Goal: Task Accomplishment & Management: Use online tool/utility

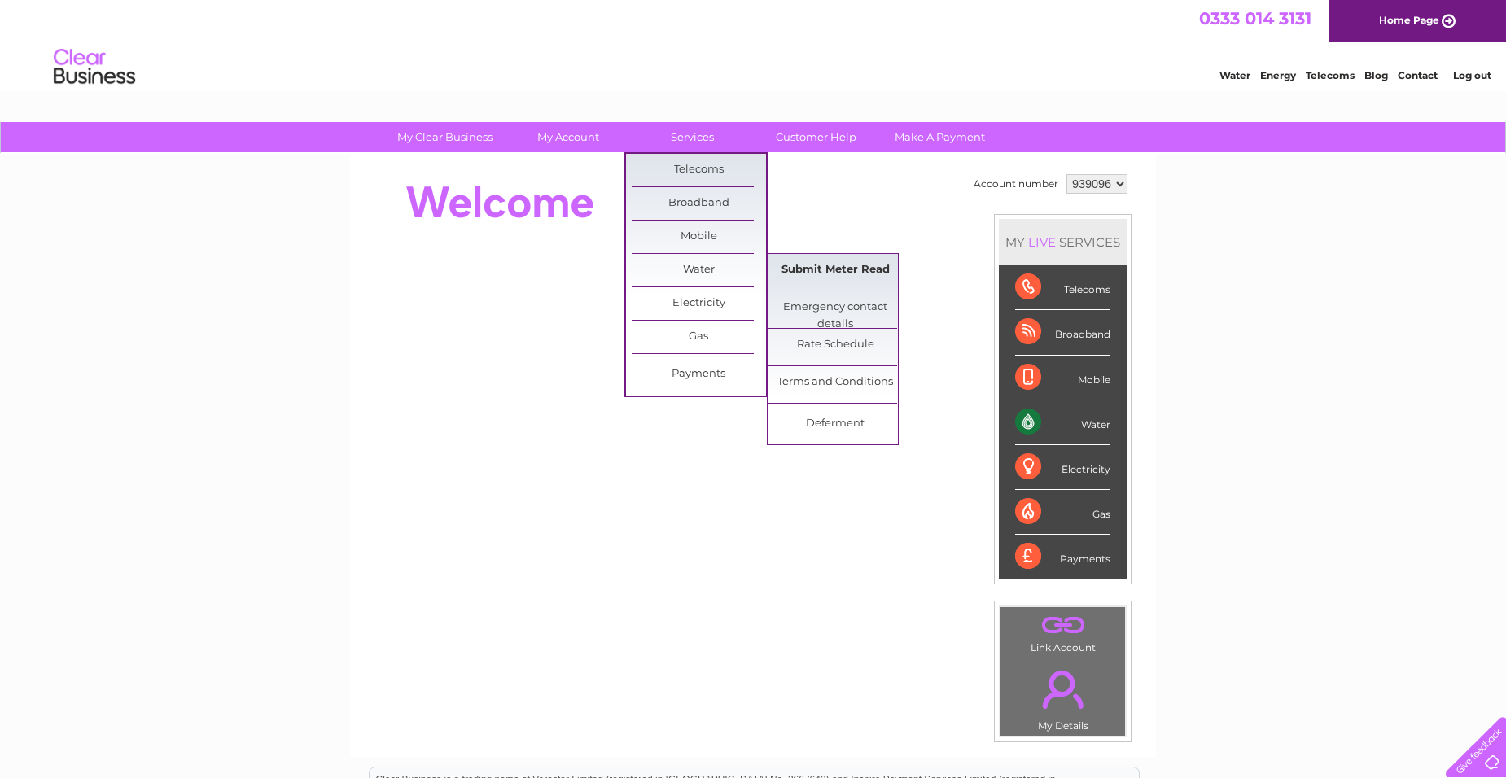
click at [838, 269] on link "Submit Meter Read" at bounding box center [835, 270] width 134 height 33
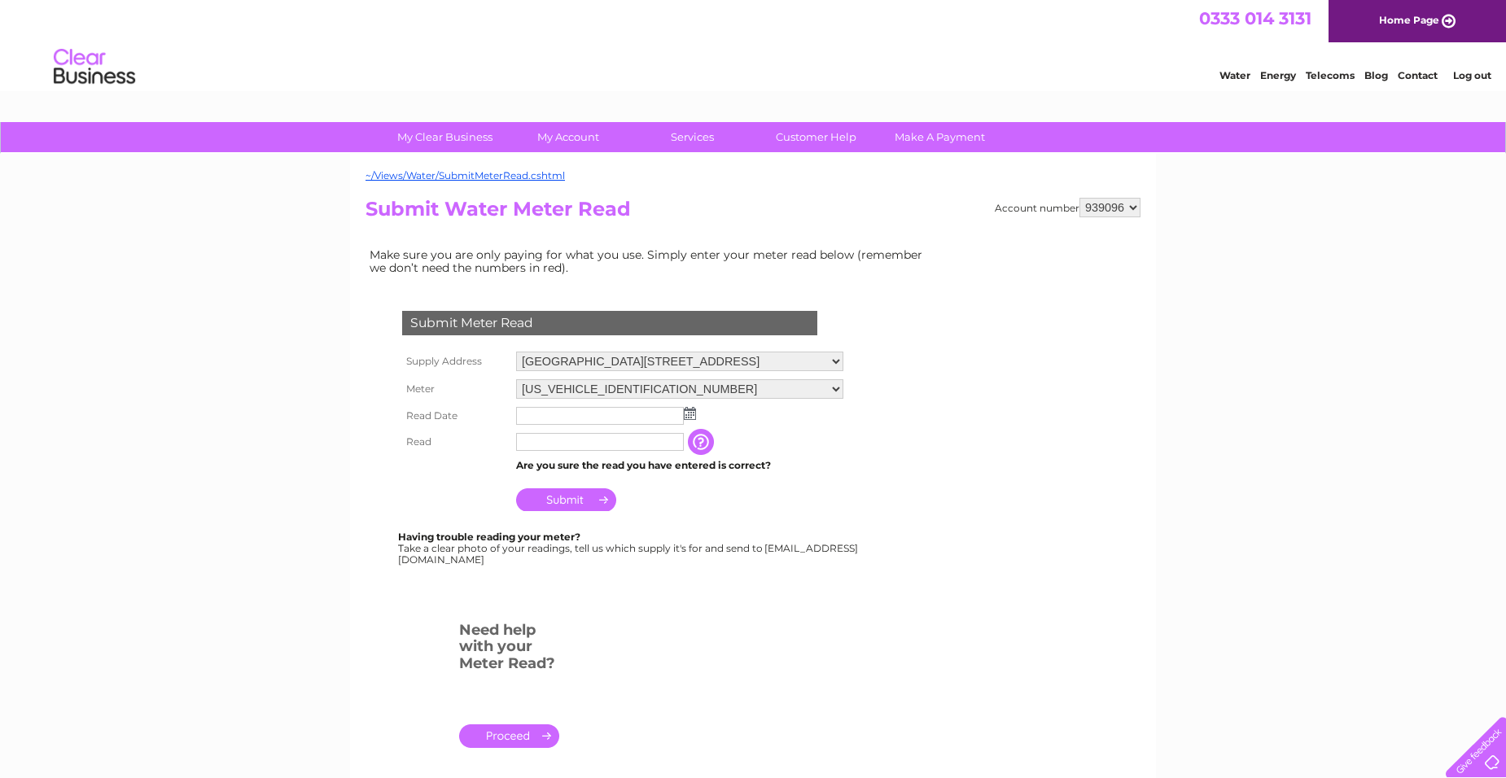
click at [692, 414] on img at bounding box center [690, 413] width 12 height 13
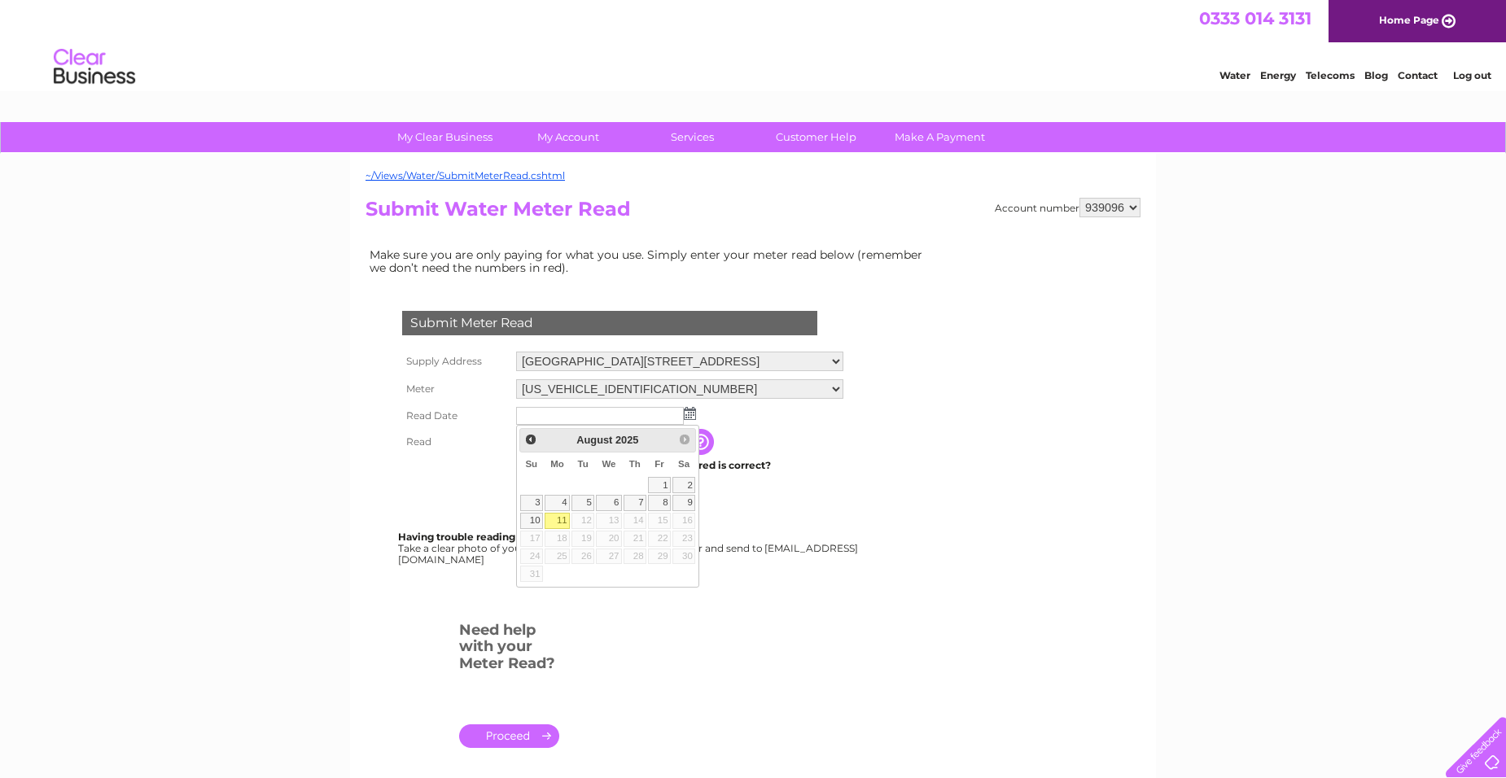
click at [563, 523] on link "11" at bounding box center [557, 521] width 25 height 16
type input "2025/08/11"
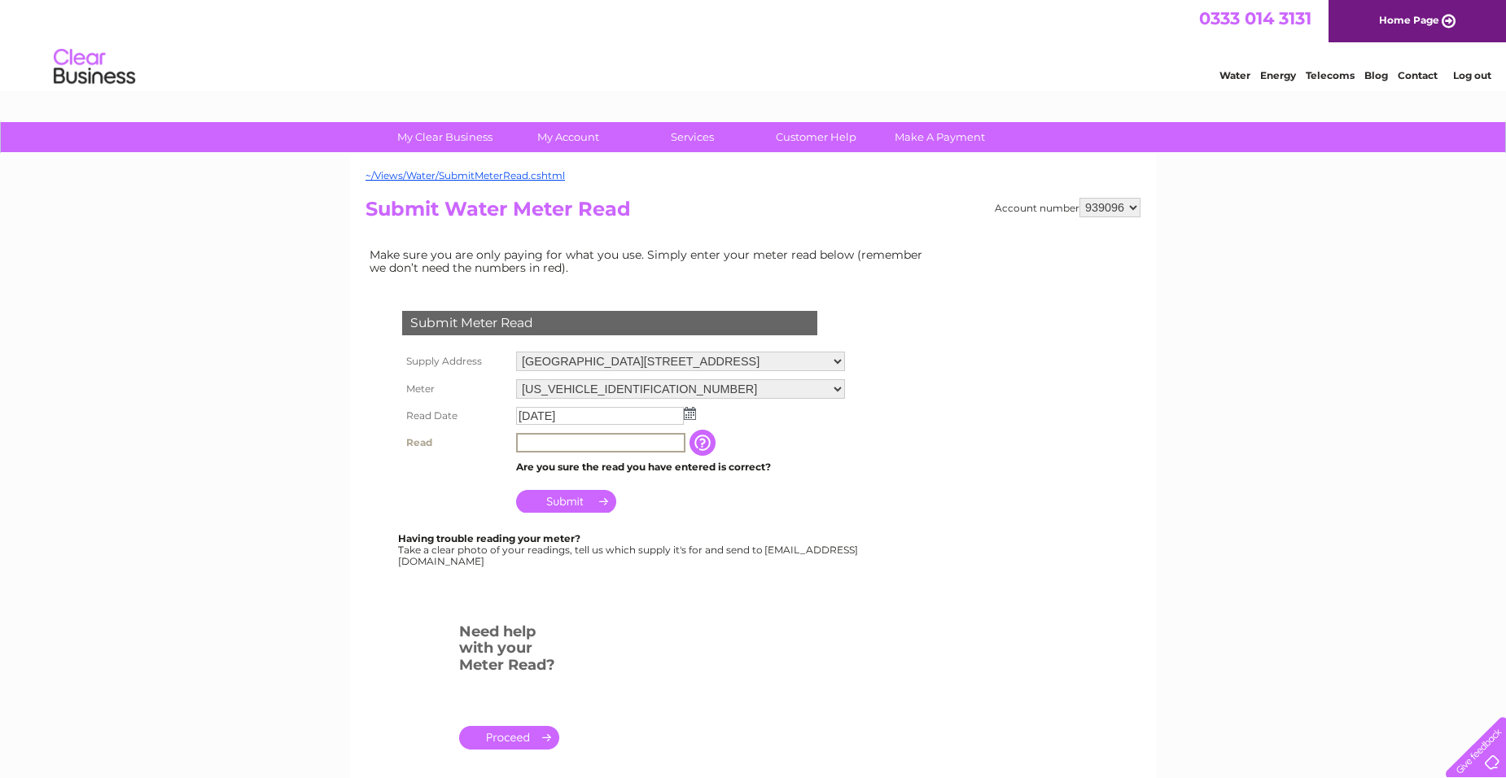
click at [576, 446] on input "text" at bounding box center [600, 443] width 169 height 20
type input "1343"
click at [566, 492] on input "Submit" at bounding box center [566, 501] width 100 height 23
